Goal: Information Seeking & Learning: Stay updated

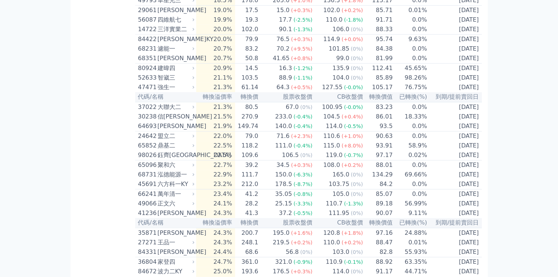
scroll to position [814, 0]
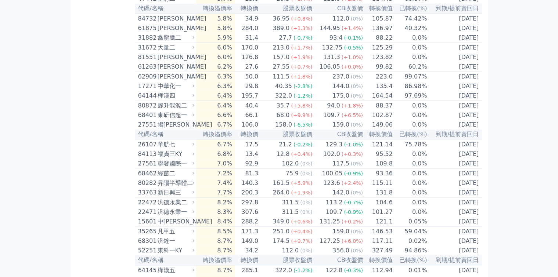
click at [329, 91] on td "144.0 (0%)" at bounding box center [338, 87] width 51 height 10
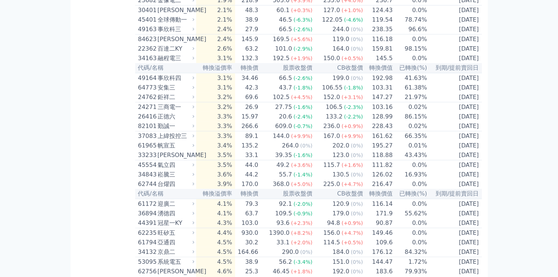
scroll to position [291, 0]
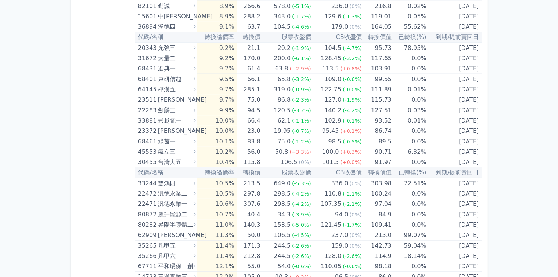
scroll to position [802, 0]
